Goal: Information Seeking & Learning: Learn about a topic

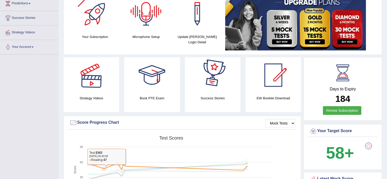
scroll to position [25, 0]
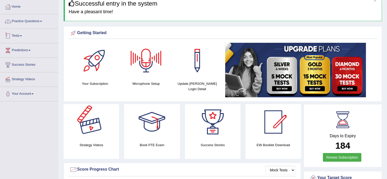
click at [35, 23] on link "Practice Questions" at bounding box center [29, 20] width 58 height 13
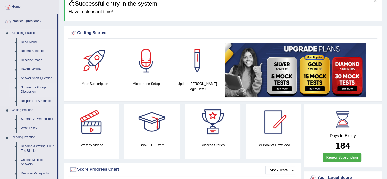
click at [42, 91] on link "Summarize Group Discussion" at bounding box center [38, 89] width 38 height 13
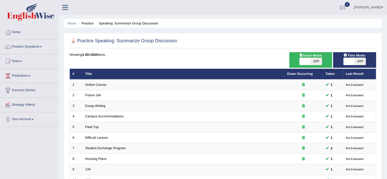
click at [313, 62] on span "OFF" at bounding box center [316, 61] width 11 height 7
checkbox input "true"
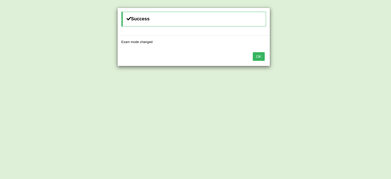
drag, startPoint x: 265, startPoint y: 62, endPoint x: 258, endPoint y: 58, distance: 7.9
click at [264, 61] on div "OK" at bounding box center [194, 57] width 152 height 18
click at [258, 58] on button "OK" at bounding box center [259, 56] width 12 height 9
click at [258, 56] on button "OK" at bounding box center [259, 56] width 12 height 9
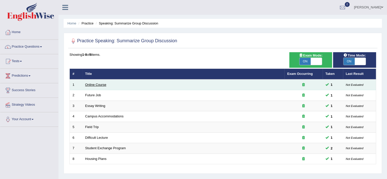
click at [103, 85] on link "Online Course" at bounding box center [95, 85] width 21 height 4
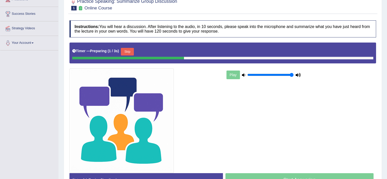
click at [123, 51] on button "Skip" at bounding box center [127, 52] width 13 height 8
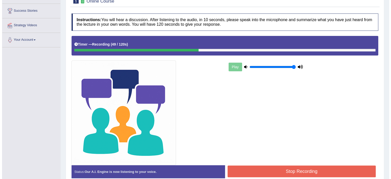
scroll to position [104, 0]
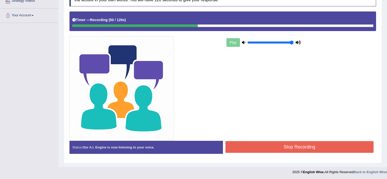
click at [276, 145] on button "Stop Recording" at bounding box center [299, 147] width 148 height 12
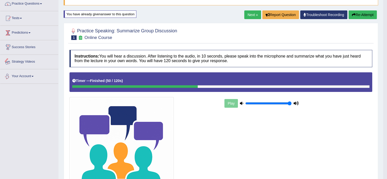
scroll to position [2, 0]
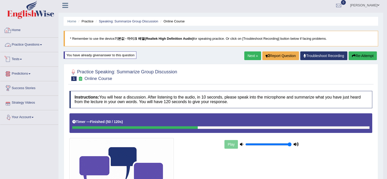
click at [36, 46] on link "Practice Questions" at bounding box center [29, 44] width 58 height 13
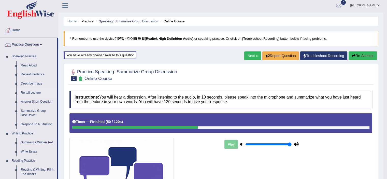
click at [34, 93] on link "Re-tell Lecture" at bounding box center [38, 92] width 38 height 9
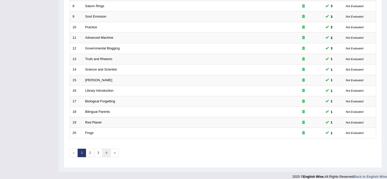
click at [104, 150] on link "4" at bounding box center [106, 153] width 8 height 8
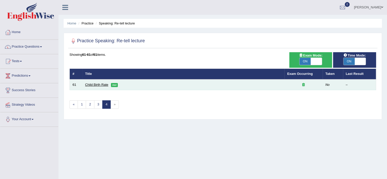
click at [100, 86] on link "Child Birth Rate" at bounding box center [96, 85] width 23 height 4
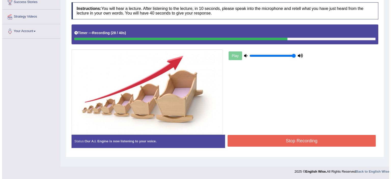
scroll to position [88, 0]
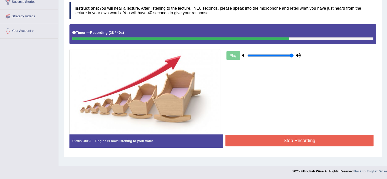
click at [266, 136] on button "Stop Recording" at bounding box center [299, 141] width 148 height 12
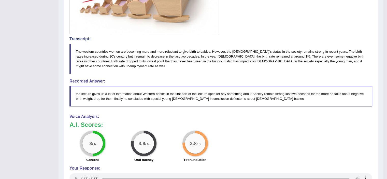
scroll to position [76, 0]
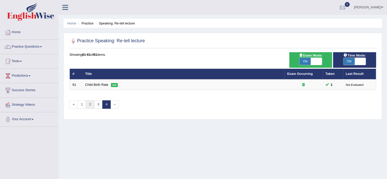
click at [93, 106] on link "2" at bounding box center [90, 104] width 8 height 8
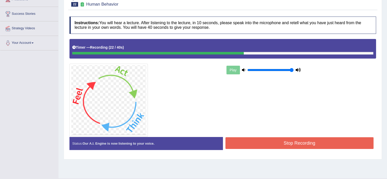
click at [288, 138] on button "Stop Recording" at bounding box center [299, 143] width 148 height 12
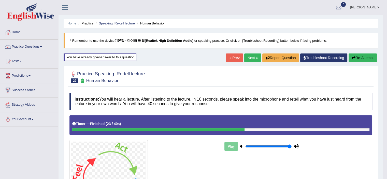
click at [250, 57] on link "Next »" at bounding box center [252, 57] width 17 height 9
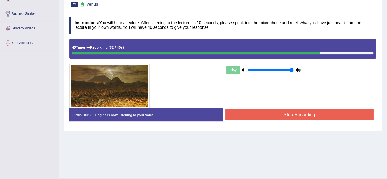
click at [270, 111] on button "Stop Recording" at bounding box center [299, 115] width 148 height 12
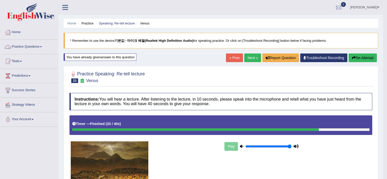
click at [38, 45] on link "Practice Questions" at bounding box center [29, 46] width 58 height 13
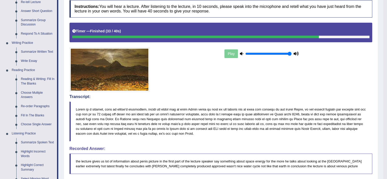
scroll to position [127, 0]
